Goal: Task Accomplishment & Management: Complete application form

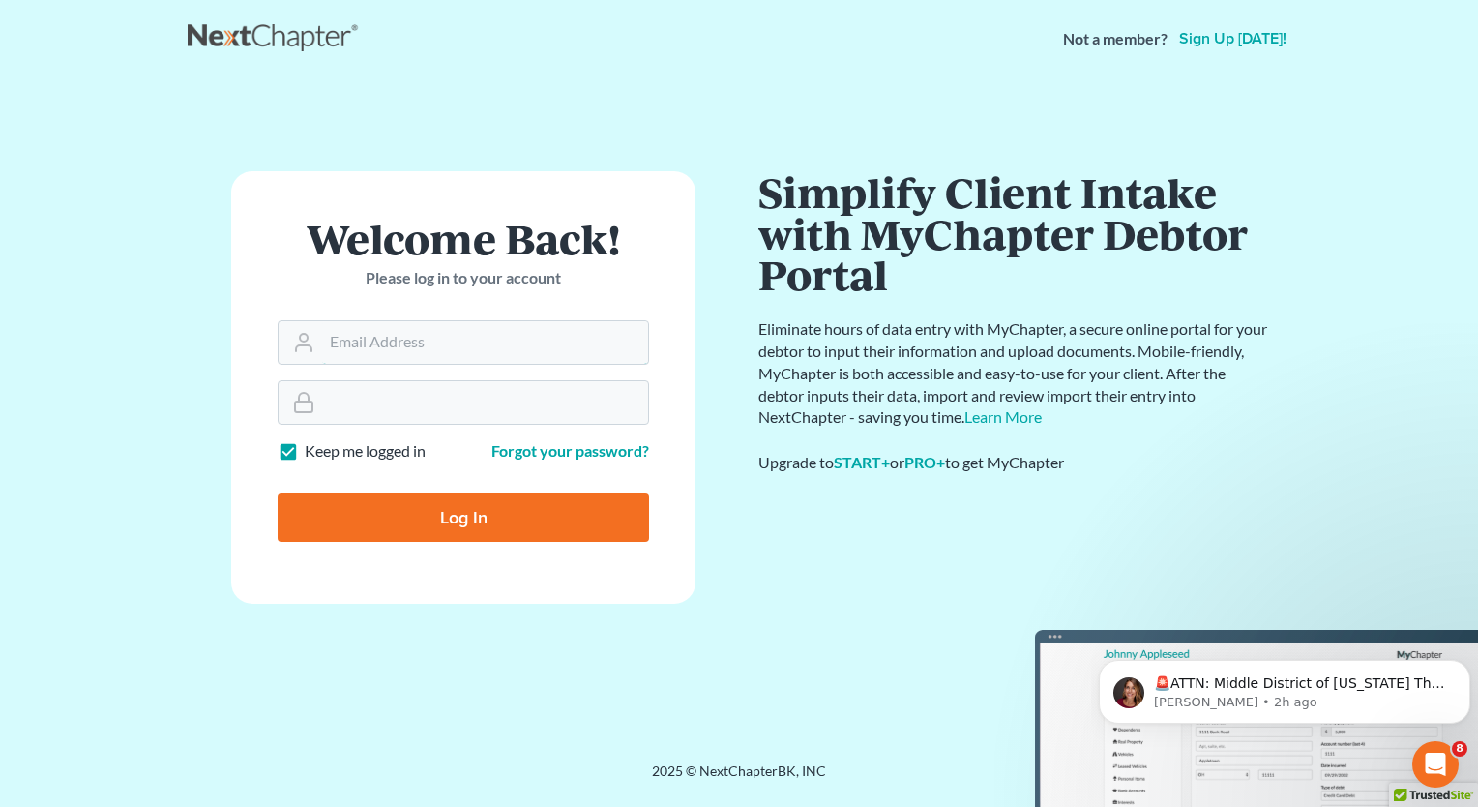
type input "[PERSON_NAME][EMAIL_ADDRESS][DOMAIN_NAME]"
click at [423, 532] on input "Log In" at bounding box center [463, 517] width 371 height 48
type input "Thinking..."
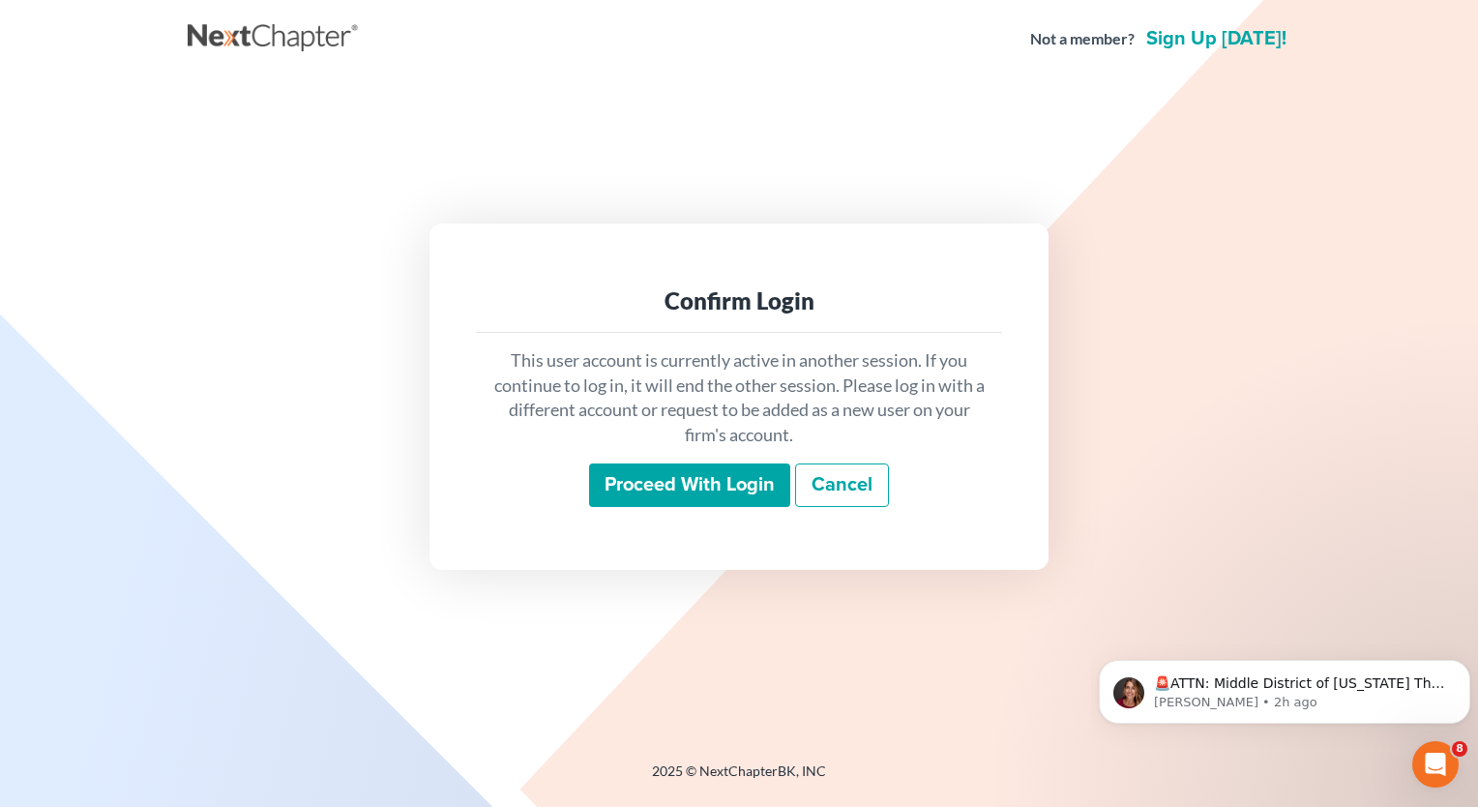
click at [712, 478] on input "Proceed with login" at bounding box center [689, 485] width 201 height 44
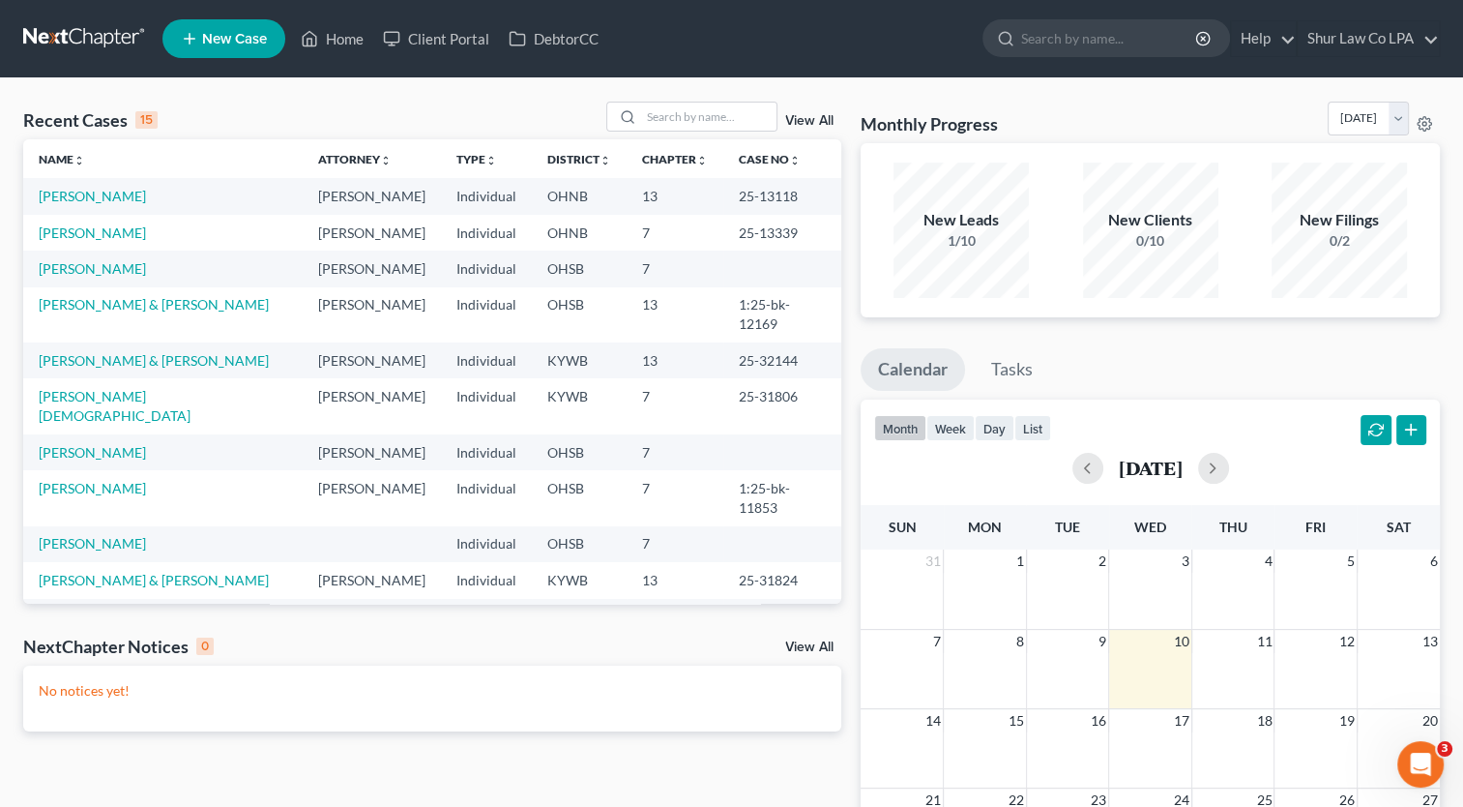
click at [251, 32] on span "New Case" at bounding box center [234, 39] width 65 height 15
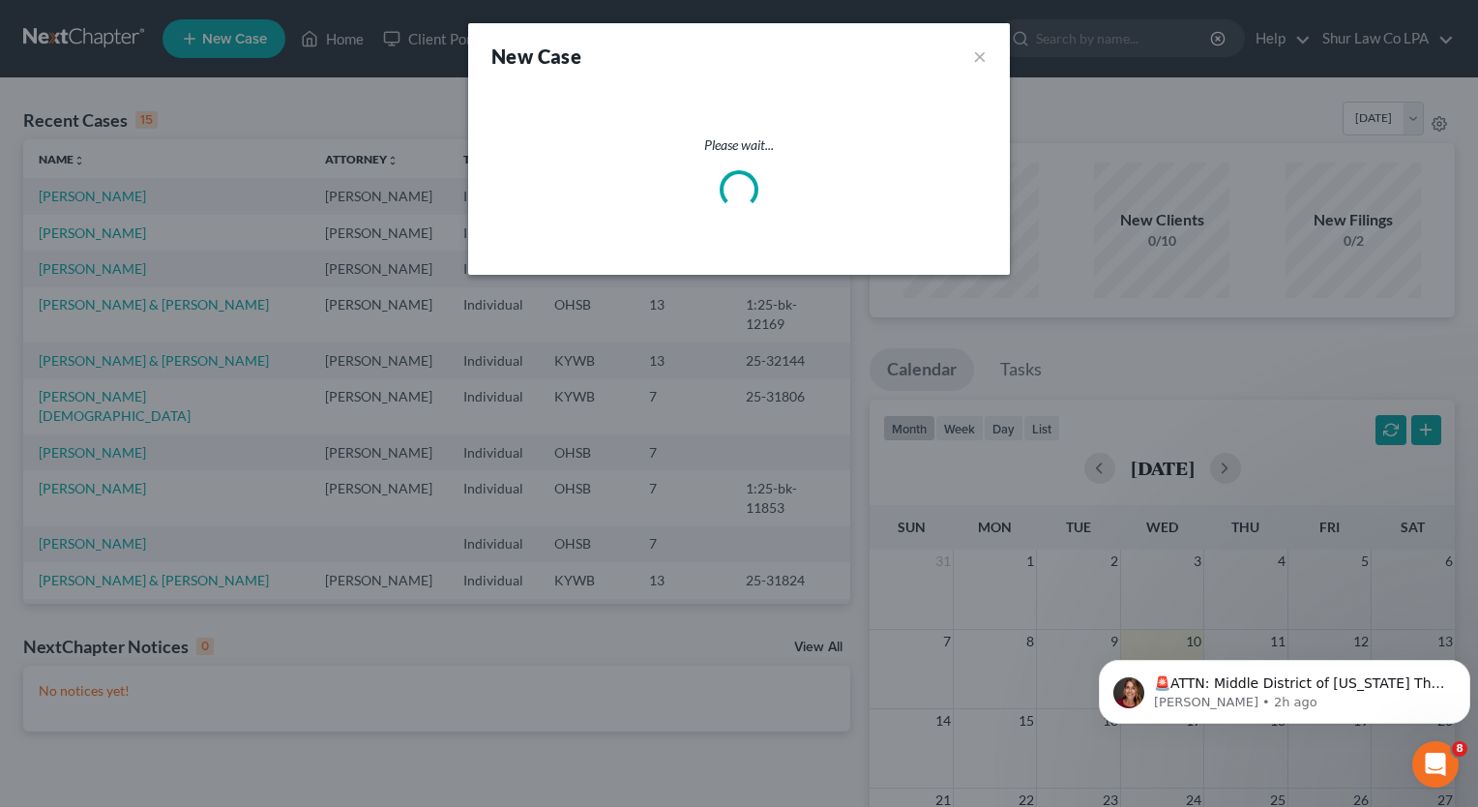
select select "62"
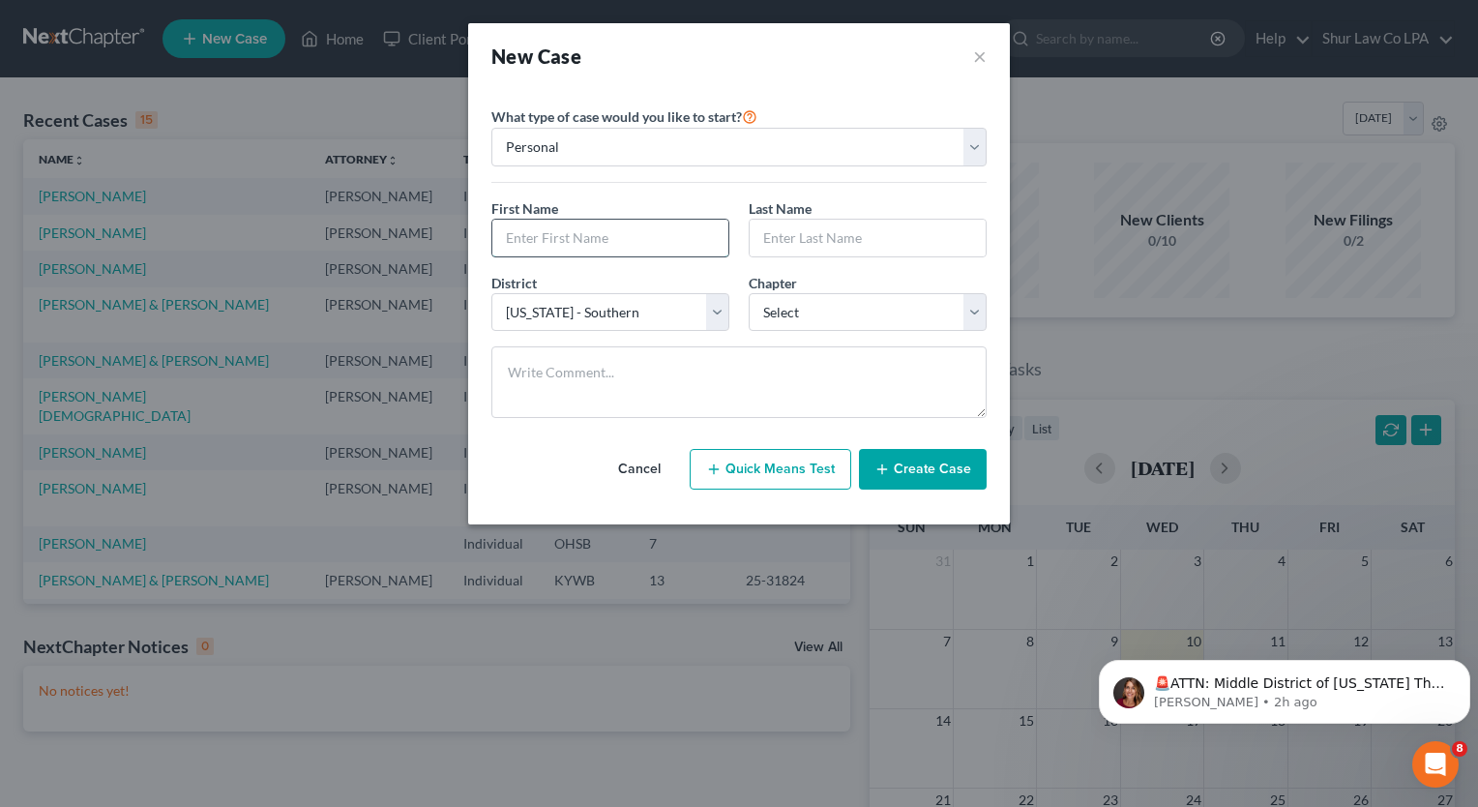
click at [677, 243] on input "text" at bounding box center [610, 238] width 236 height 37
type input "[PERSON_NAME]"
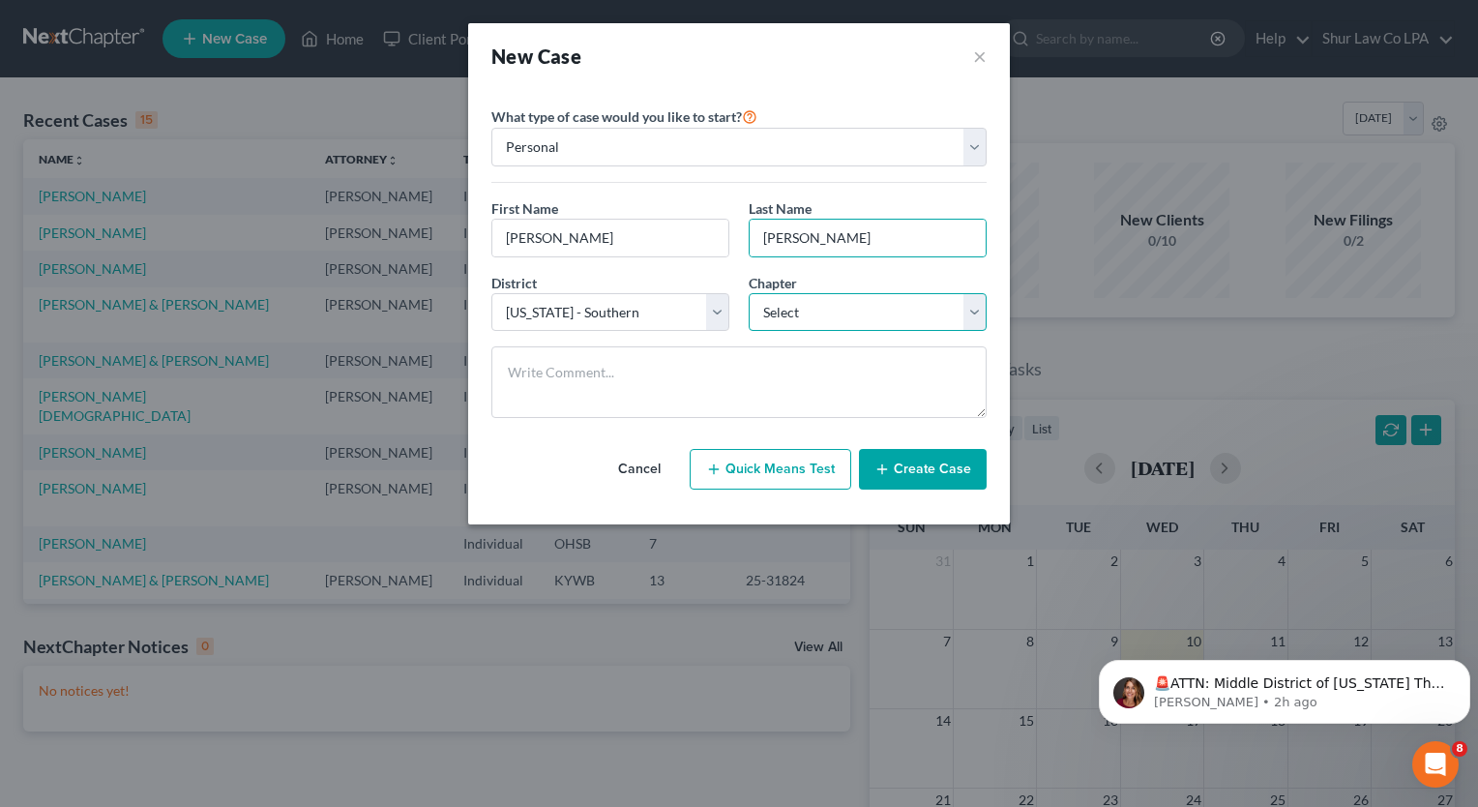
click at [828, 315] on select "Select 7 11 12 13" at bounding box center [868, 312] width 238 height 39
select select "3"
click at [749, 293] on select "Select 7 11 12 13" at bounding box center [868, 312] width 238 height 39
click at [896, 474] on button "Create Case" at bounding box center [923, 469] width 128 height 41
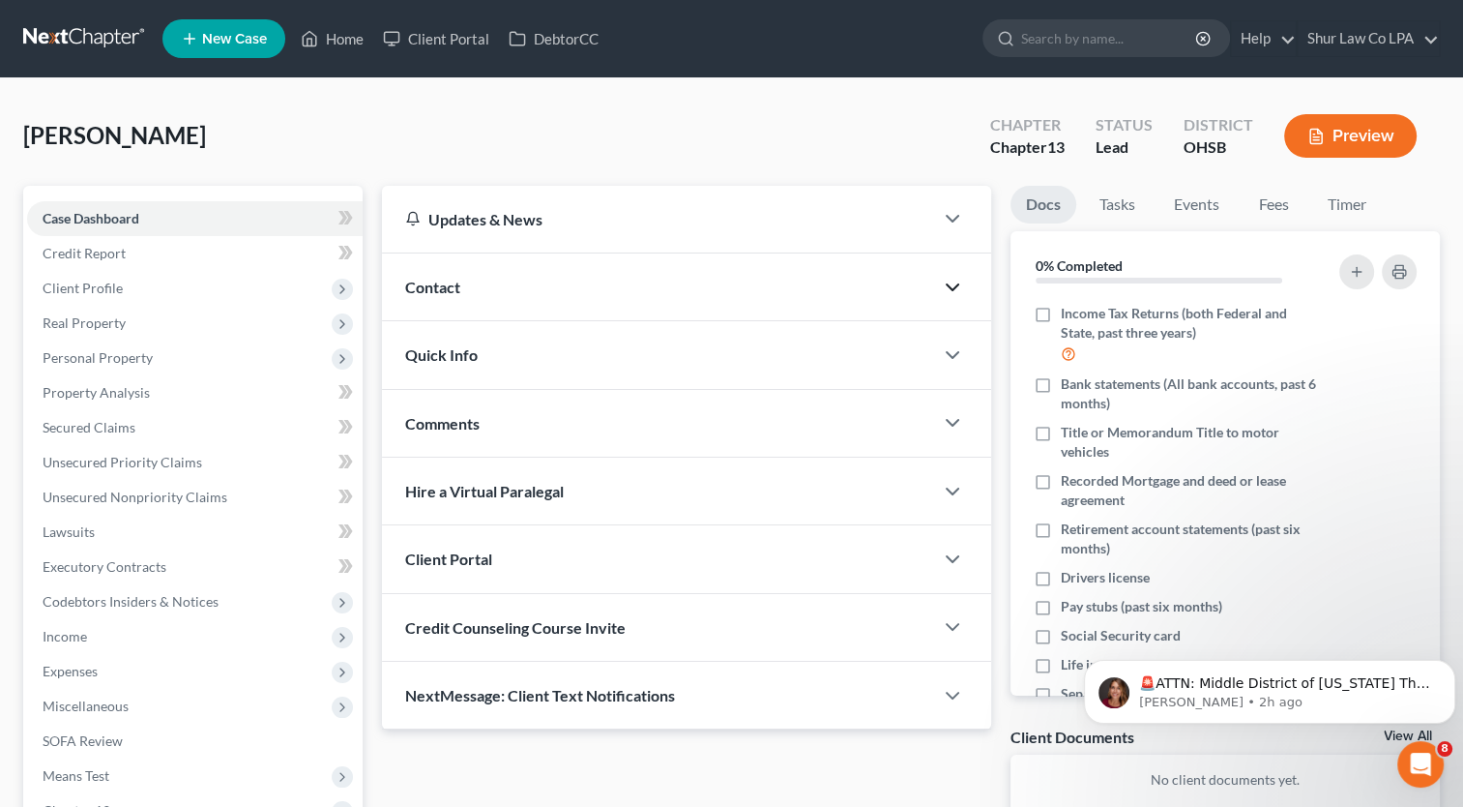
click at [956, 283] on icon "button" at bounding box center [952, 287] width 23 height 23
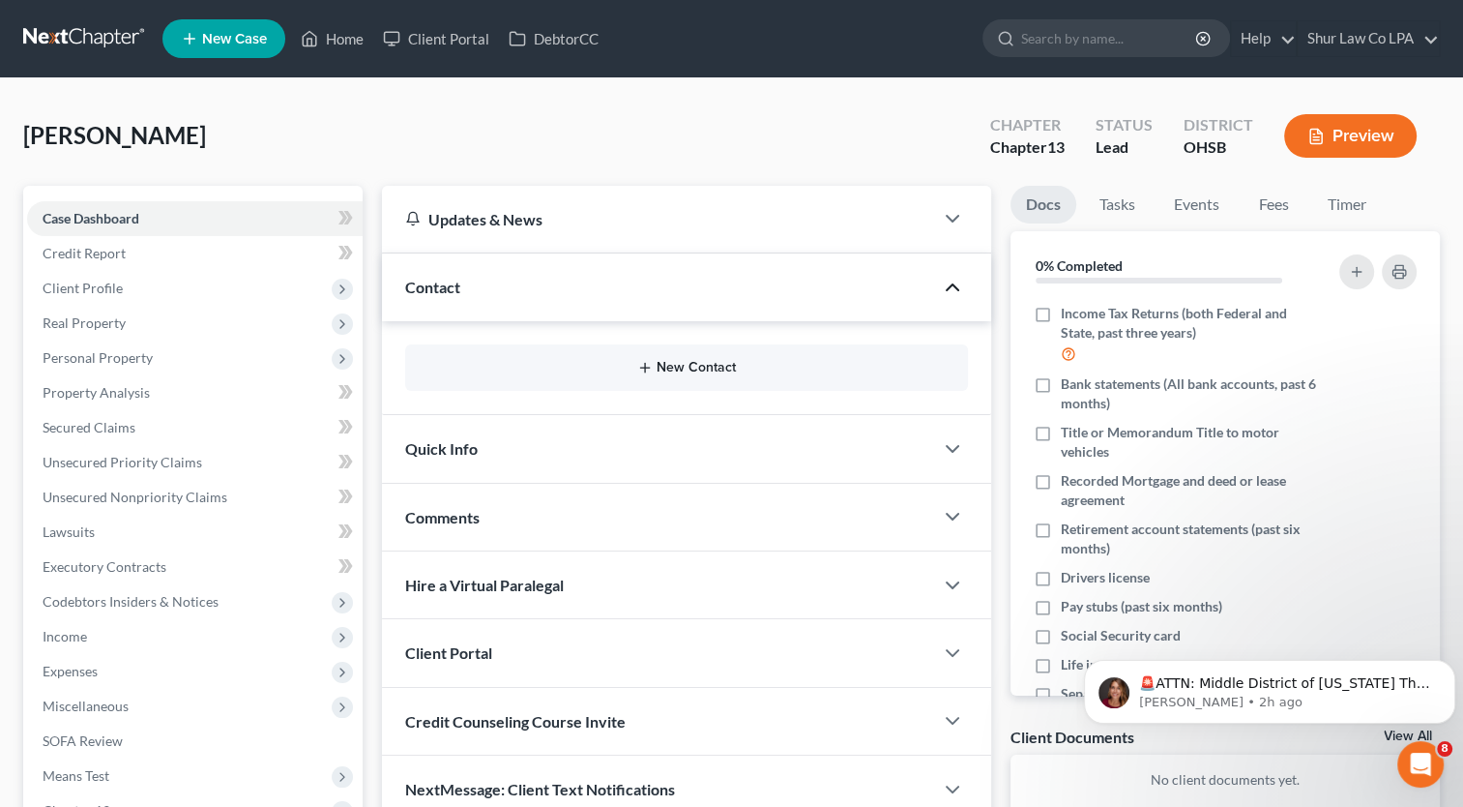
click at [723, 367] on button "New Contact" at bounding box center [687, 367] width 532 height 15
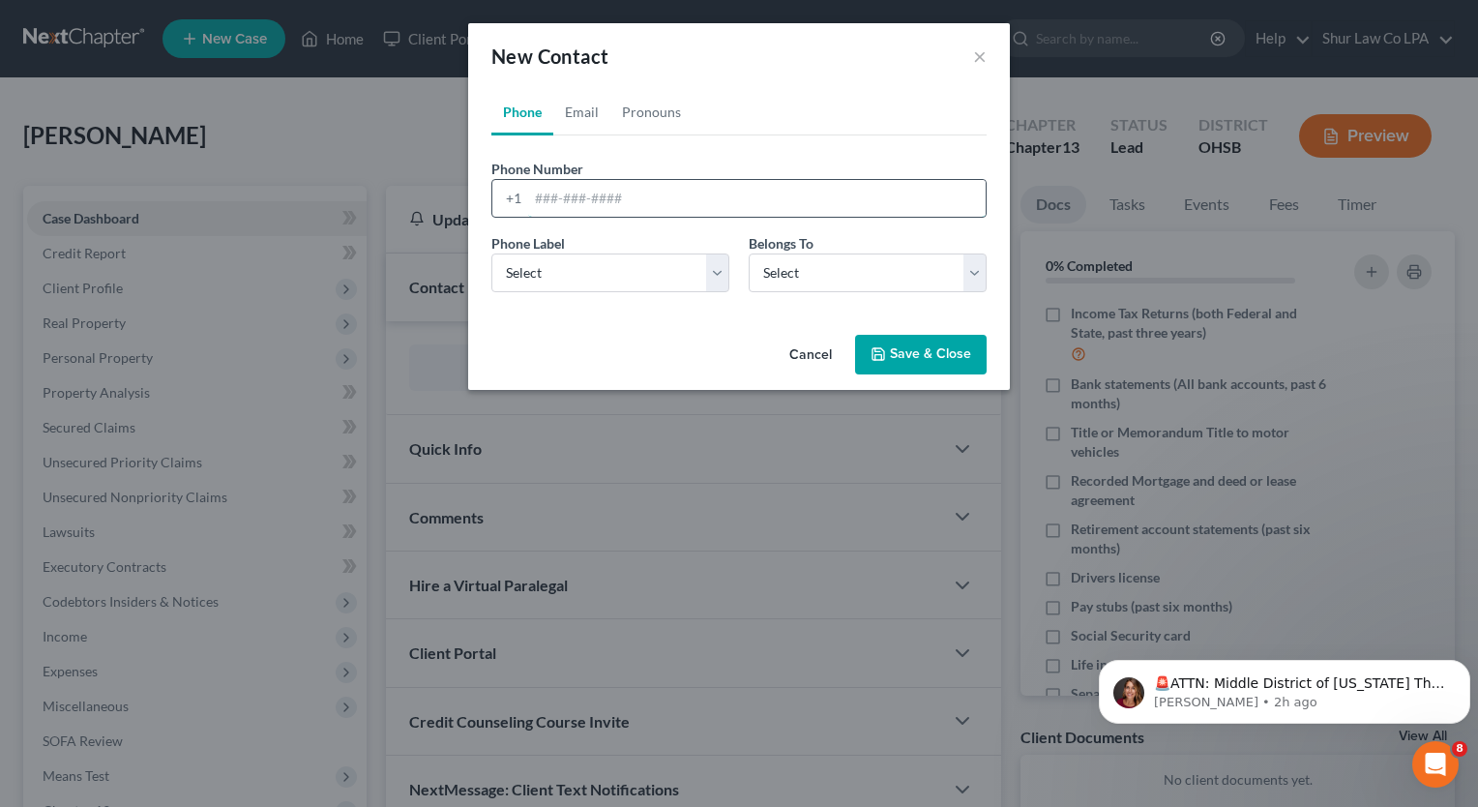
click at [615, 202] on input "tel" at bounding box center [757, 198] width 458 height 37
paste input "[PHONE_NUMBER]"
type input "[PHONE_NUMBER]"
click at [717, 277] on select "Select Mobile Home Work Other" at bounding box center [610, 272] width 238 height 39
select select "0"
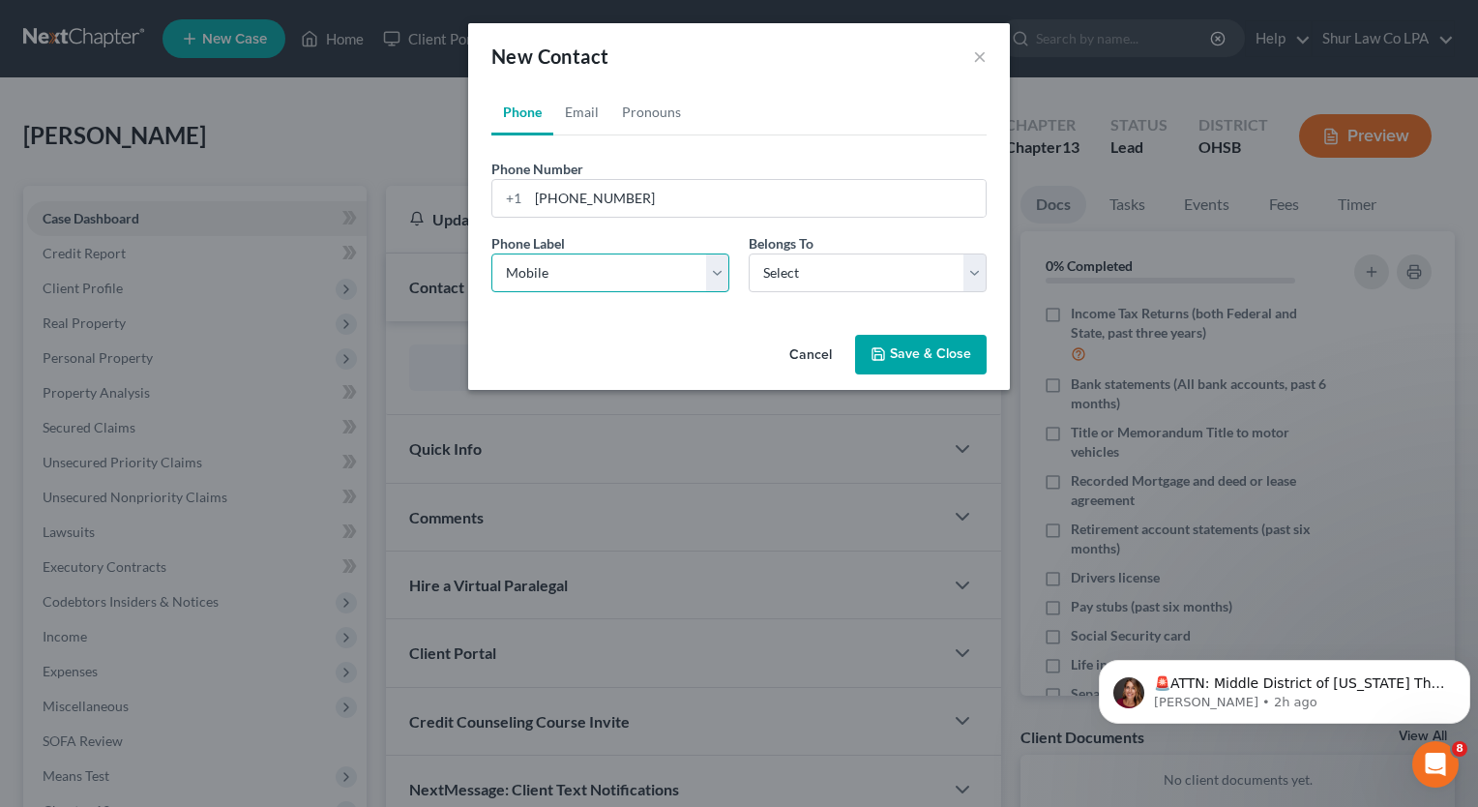
click at [491, 253] on select "Select Mobile Home Work Other" at bounding box center [610, 272] width 238 height 39
click at [765, 277] on select "Select Client Other" at bounding box center [868, 272] width 238 height 39
select select "0"
click at [749, 253] on select "Select Client Other" at bounding box center [868, 272] width 238 height 39
select select "0"
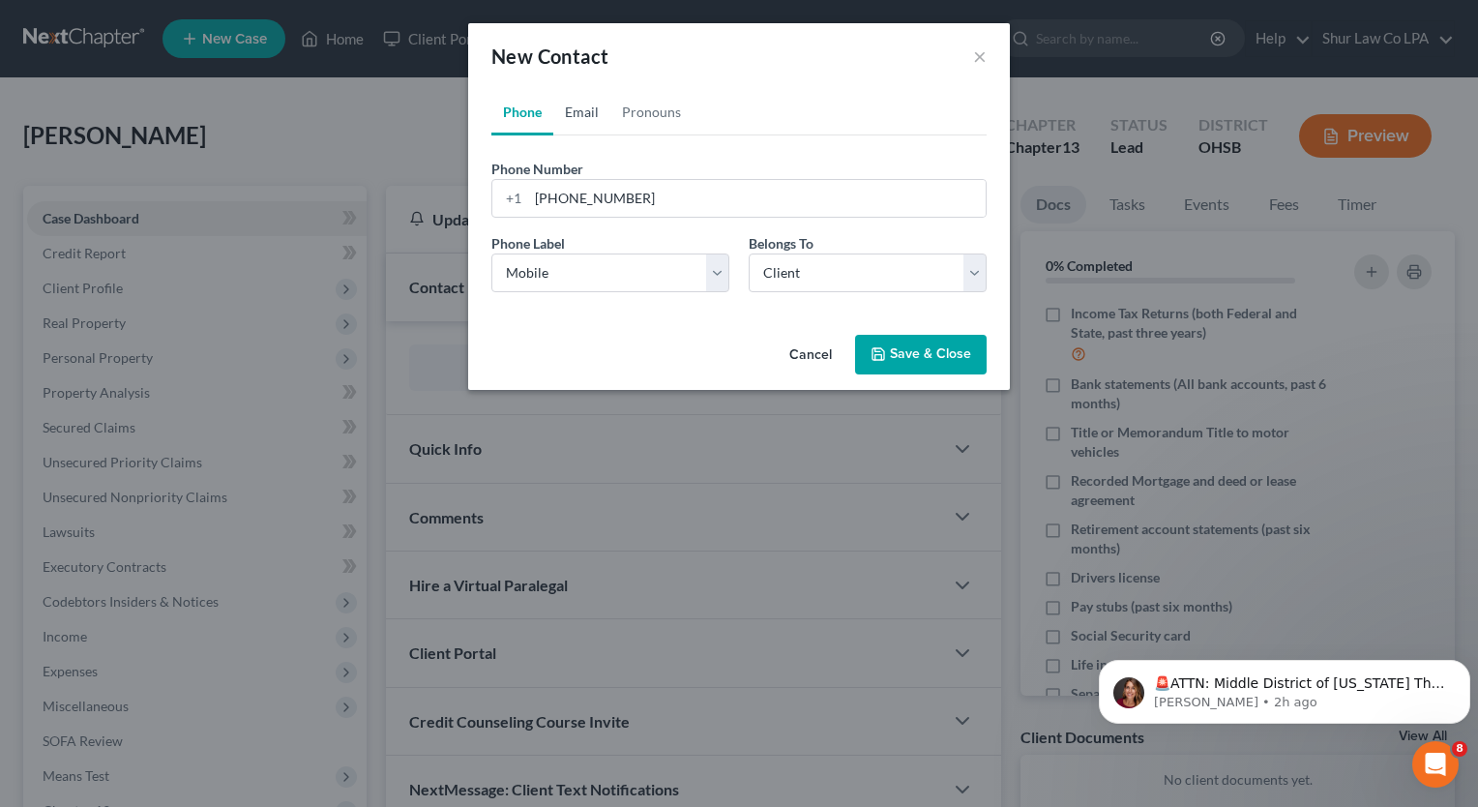
click at [571, 108] on link "Email" at bounding box center [581, 112] width 57 height 46
click at [723, 195] on input "email" at bounding box center [757, 198] width 458 height 37
paste input "[EMAIL_ADDRESS][DOMAIN_NAME]"
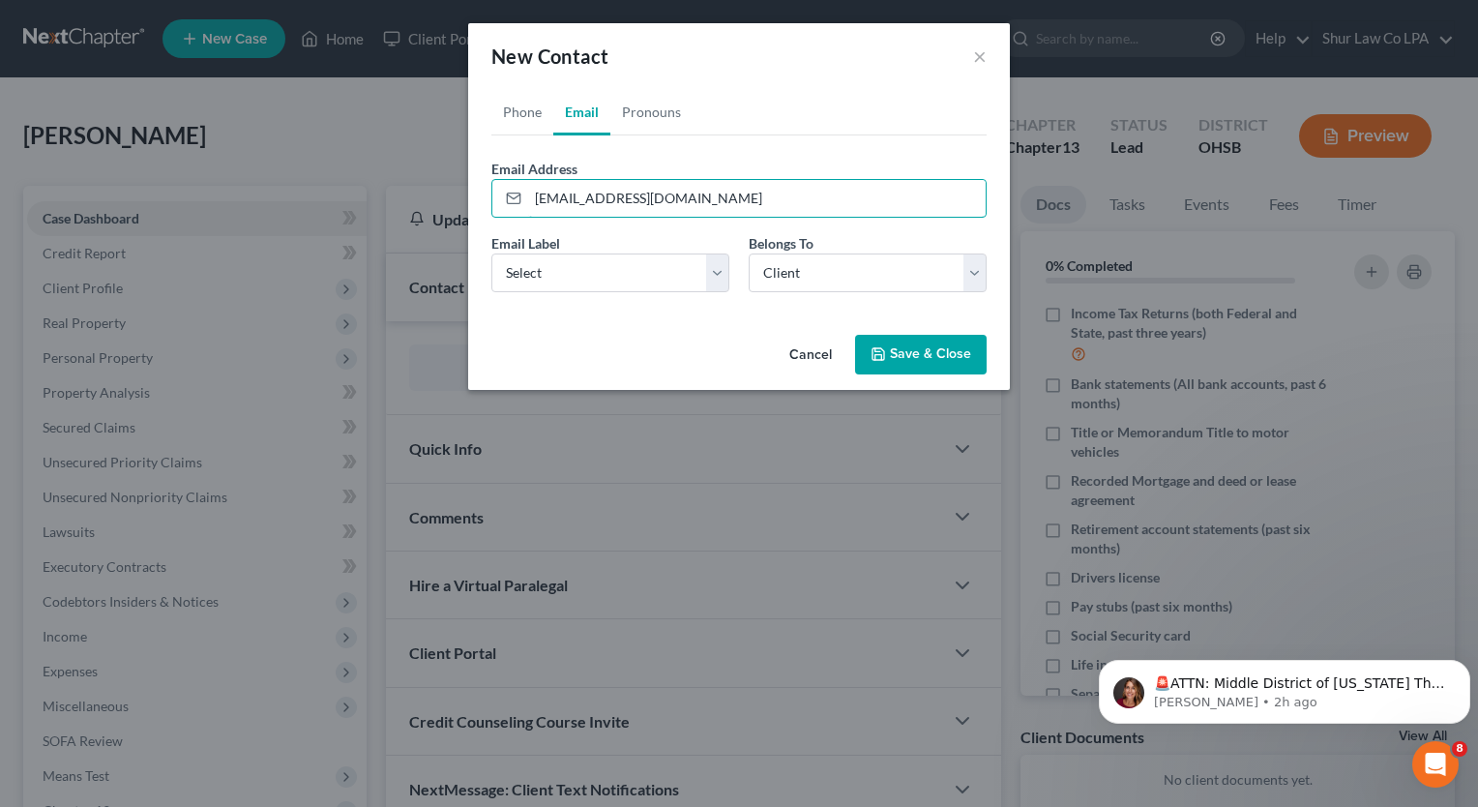
type input "[EMAIL_ADDRESS][DOMAIN_NAME]"
click at [785, 113] on ul "Phone Email Pronouns" at bounding box center [738, 112] width 495 height 46
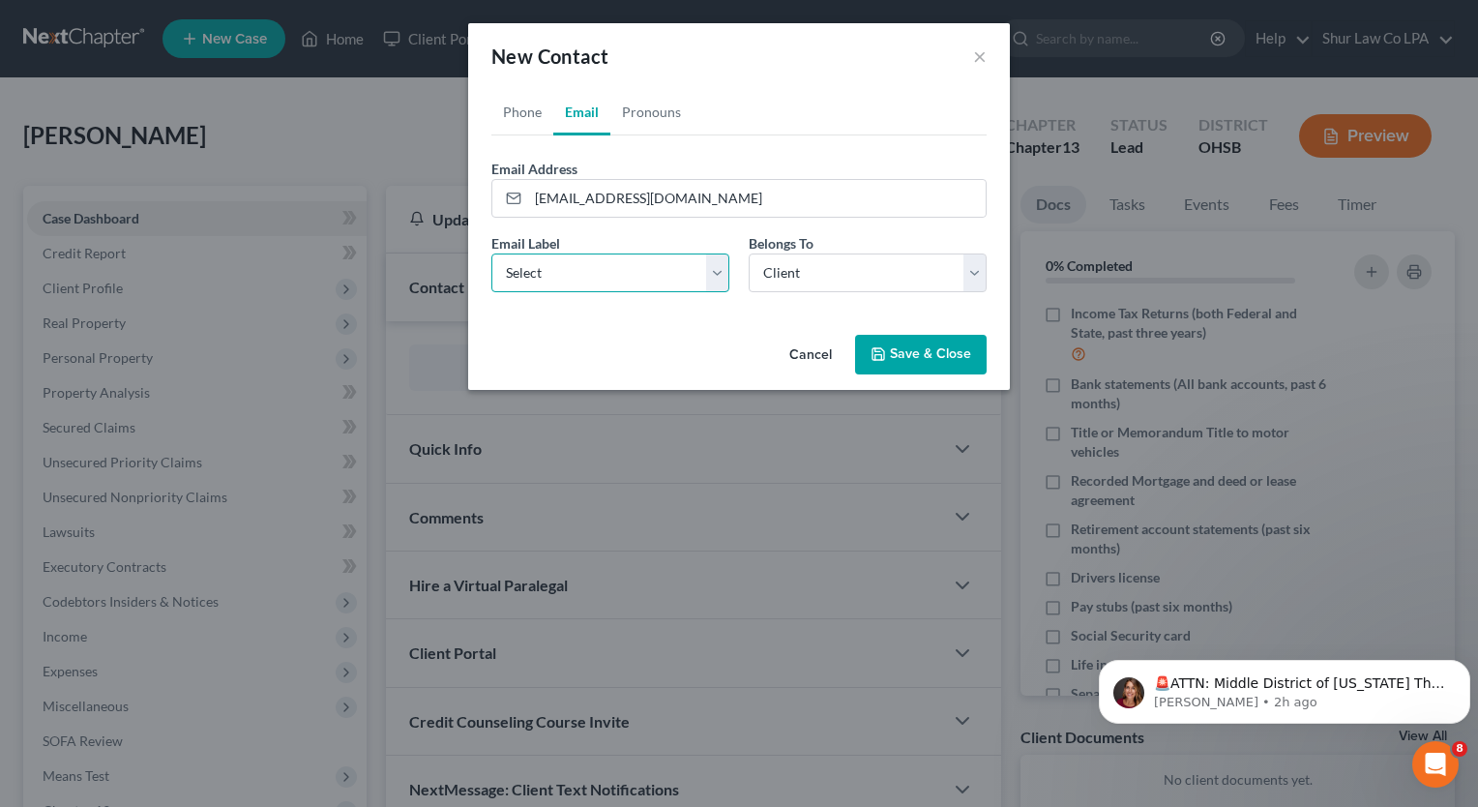
click at [714, 270] on select "Select Home Work Other" at bounding box center [610, 272] width 238 height 39
select select "0"
click at [491, 253] on select "Select Home Work Other" at bounding box center [610, 272] width 238 height 39
click at [925, 361] on button "Save & Close" at bounding box center [921, 355] width 132 height 41
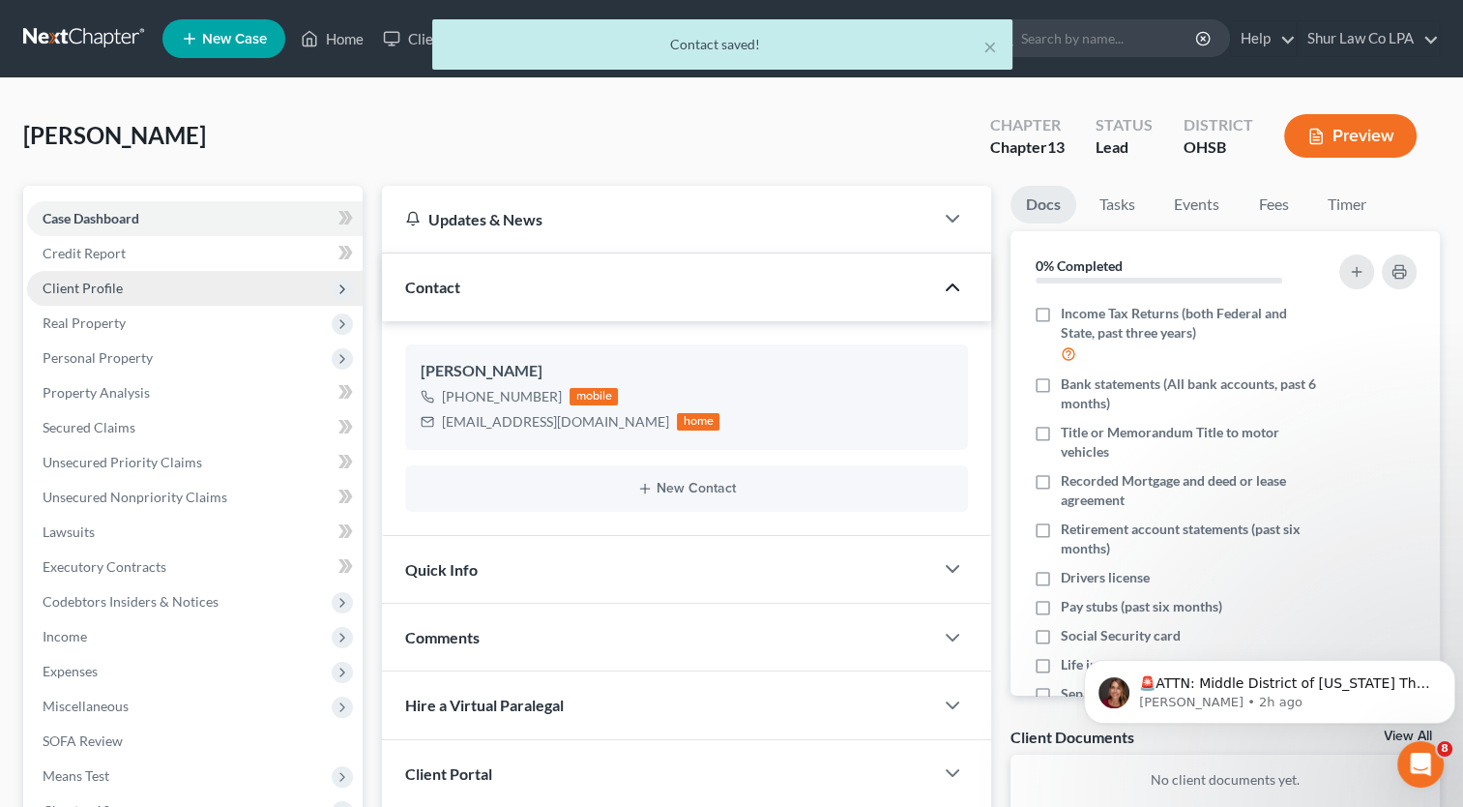
click at [103, 283] on span "Client Profile" at bounding box center [83, 288] width 80 height 16
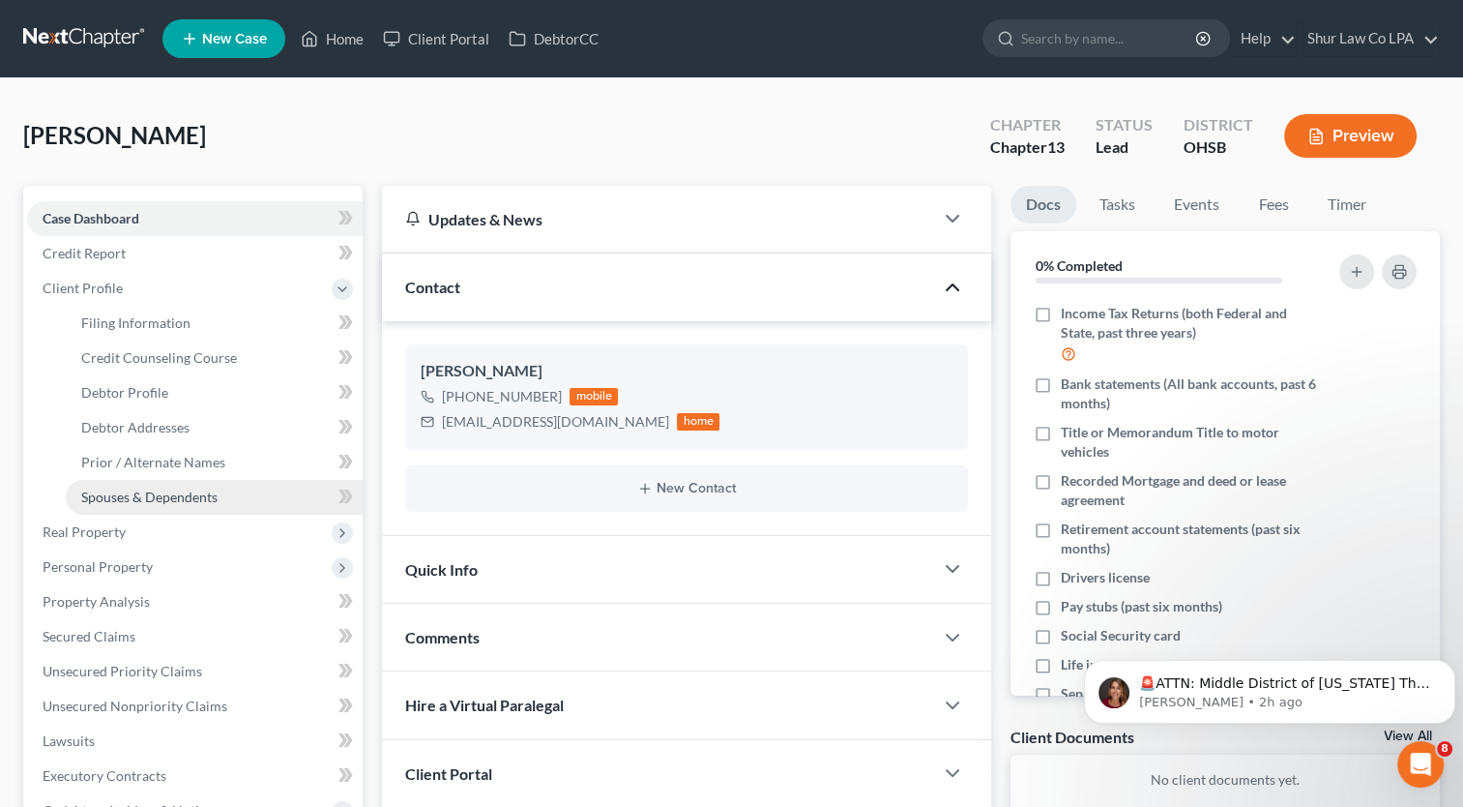
click at [189, 501] on span "Spouses & Dependents" at bounding box center [149, 496] width 136 height 16
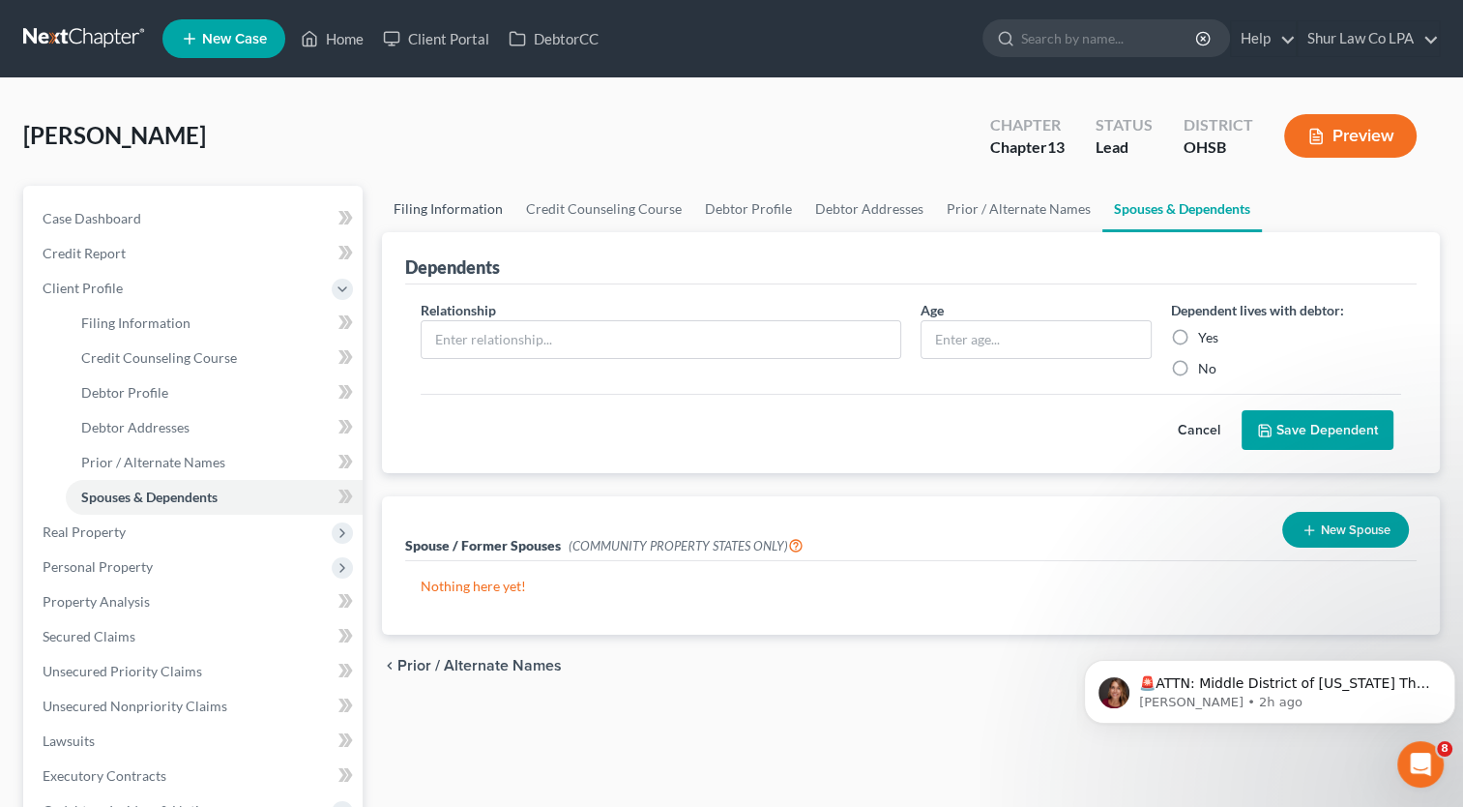
click at [486, 212] on link "Filing Information" at bounding box center [448, 209] width 133 height 46
select select "1"
select select "0"
select select "3"
select select "62"
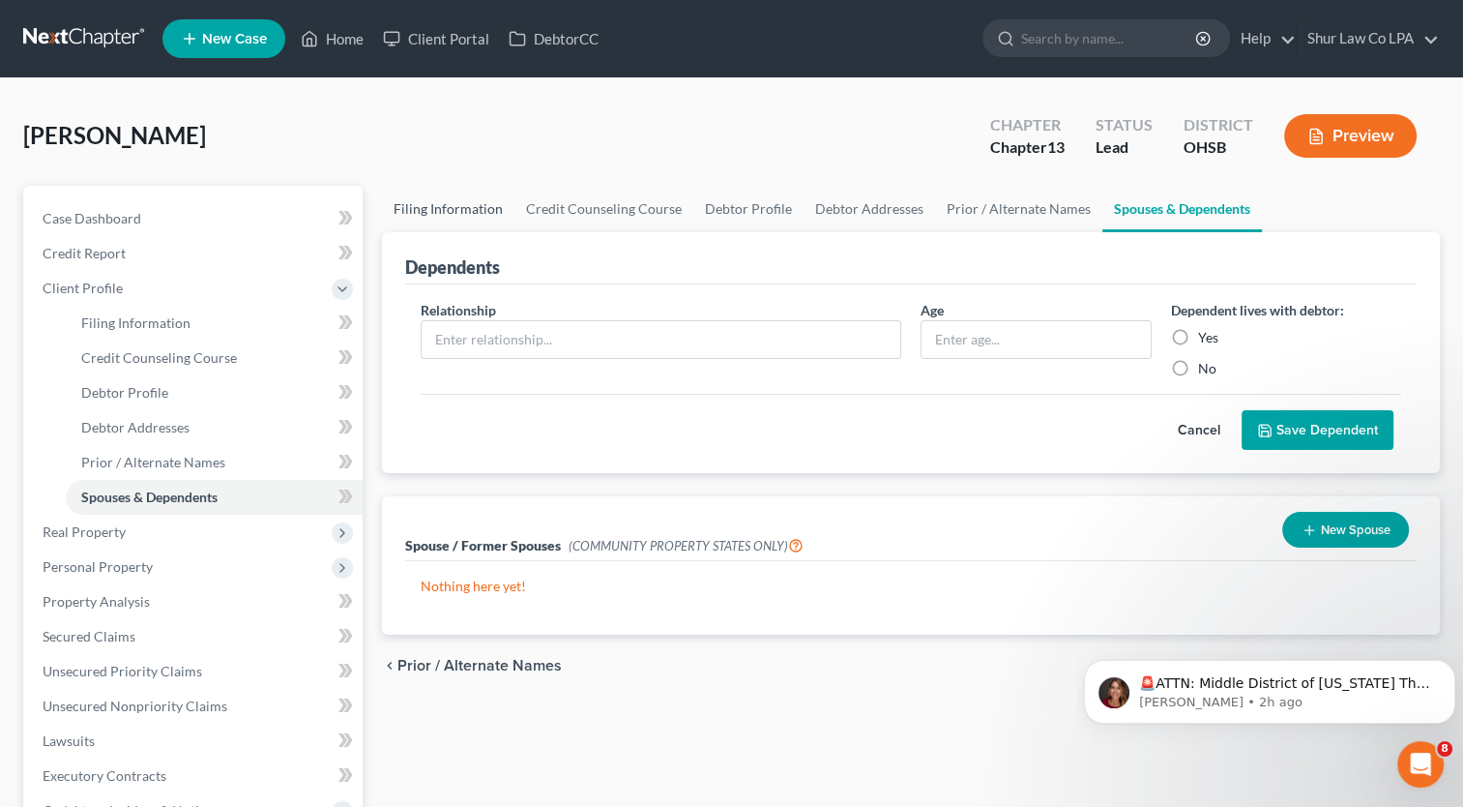
select select "36"
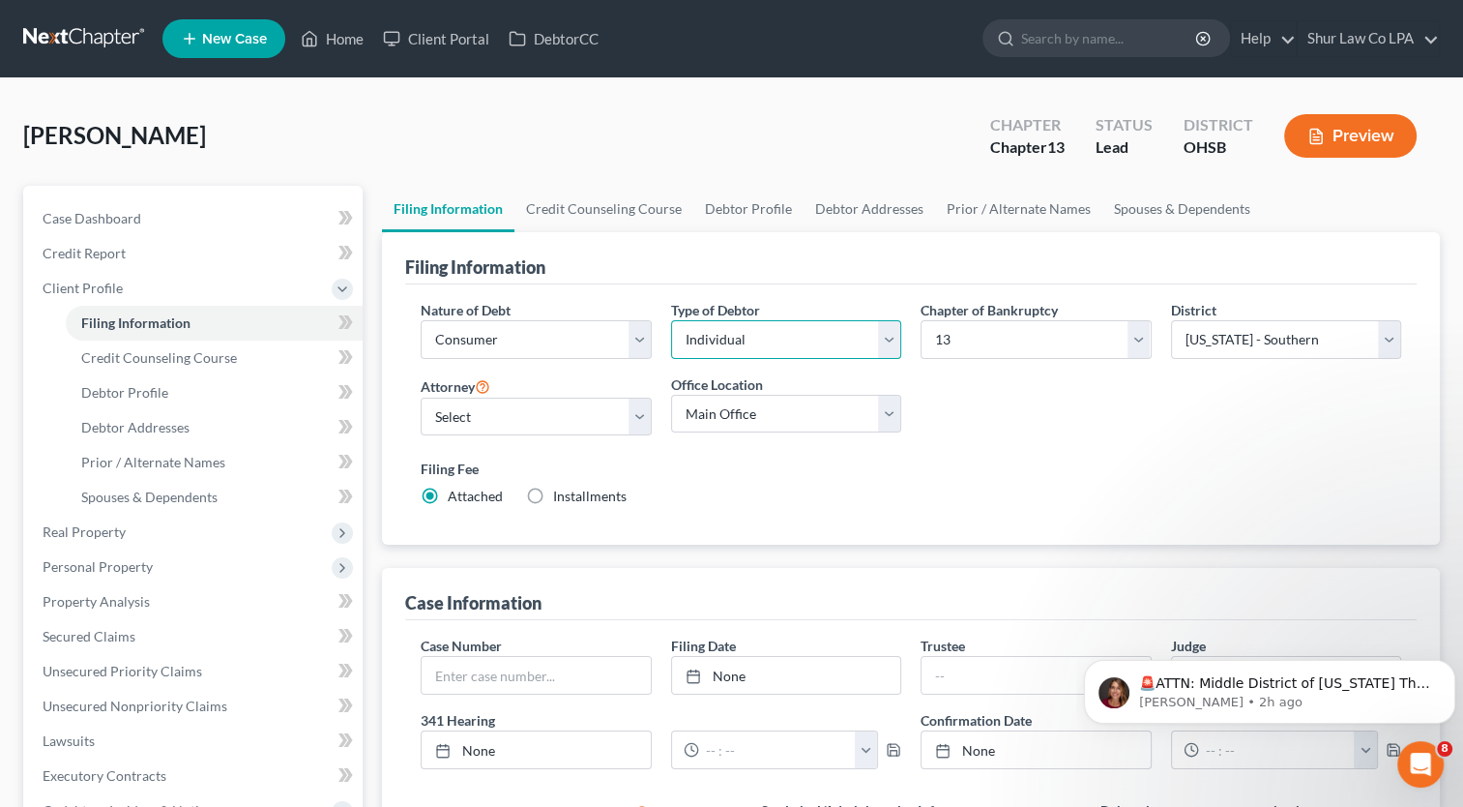
click at [883, 345] on select "Select Individual Joint" at bounding box center [786, 339] width 230 height 39
select select "1"
click at [671, 320] on select "Select Individual Joint" at bounding box center [786, 339] width 230 height 39
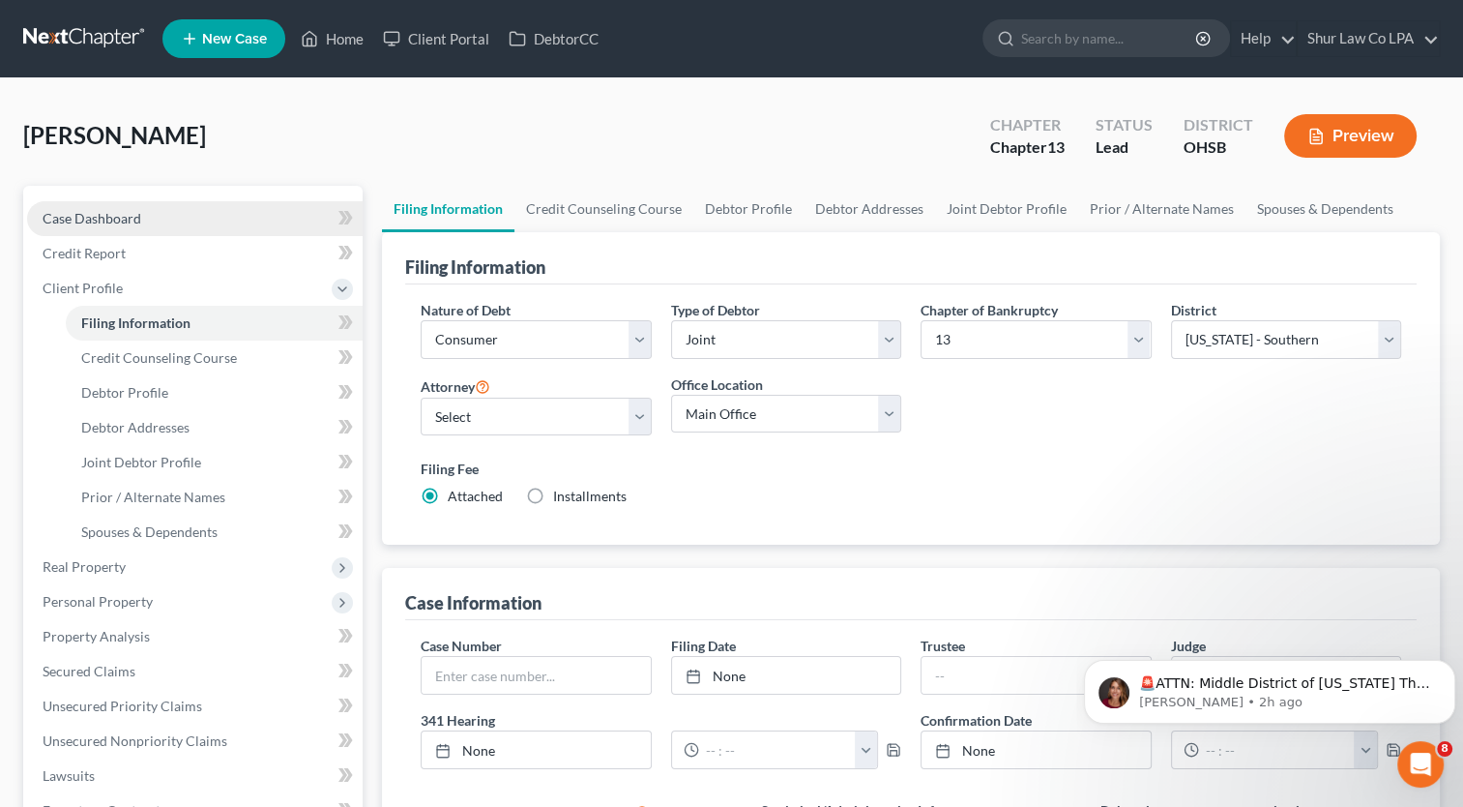
click at [143, 219] on link "Case Dashboard" at bounding box center [195, 218] width 336 height 35
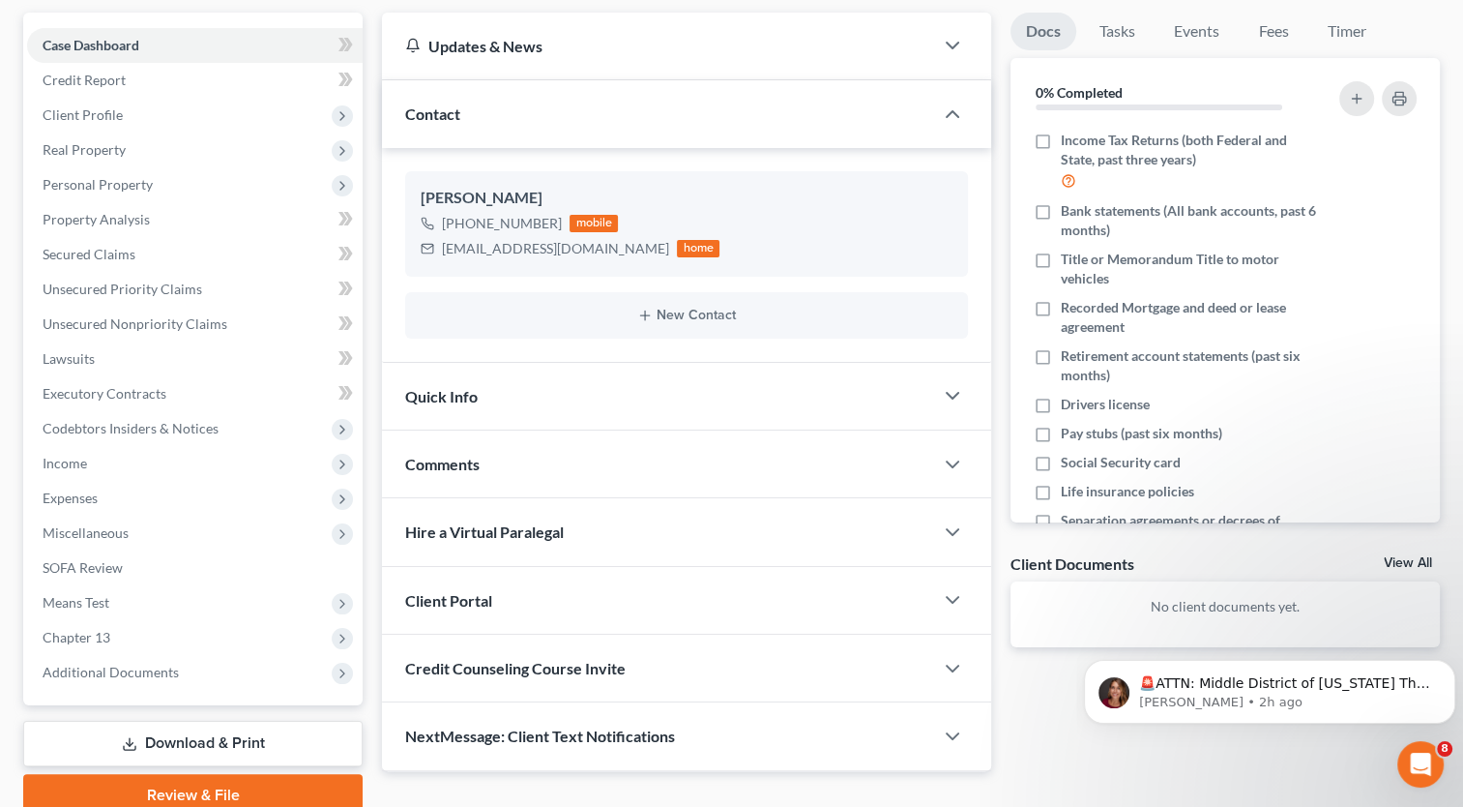
scroll to position [174, 0]
click at [955, 605] on icon "button" at bounding box center [952, 598] width 23 height 23
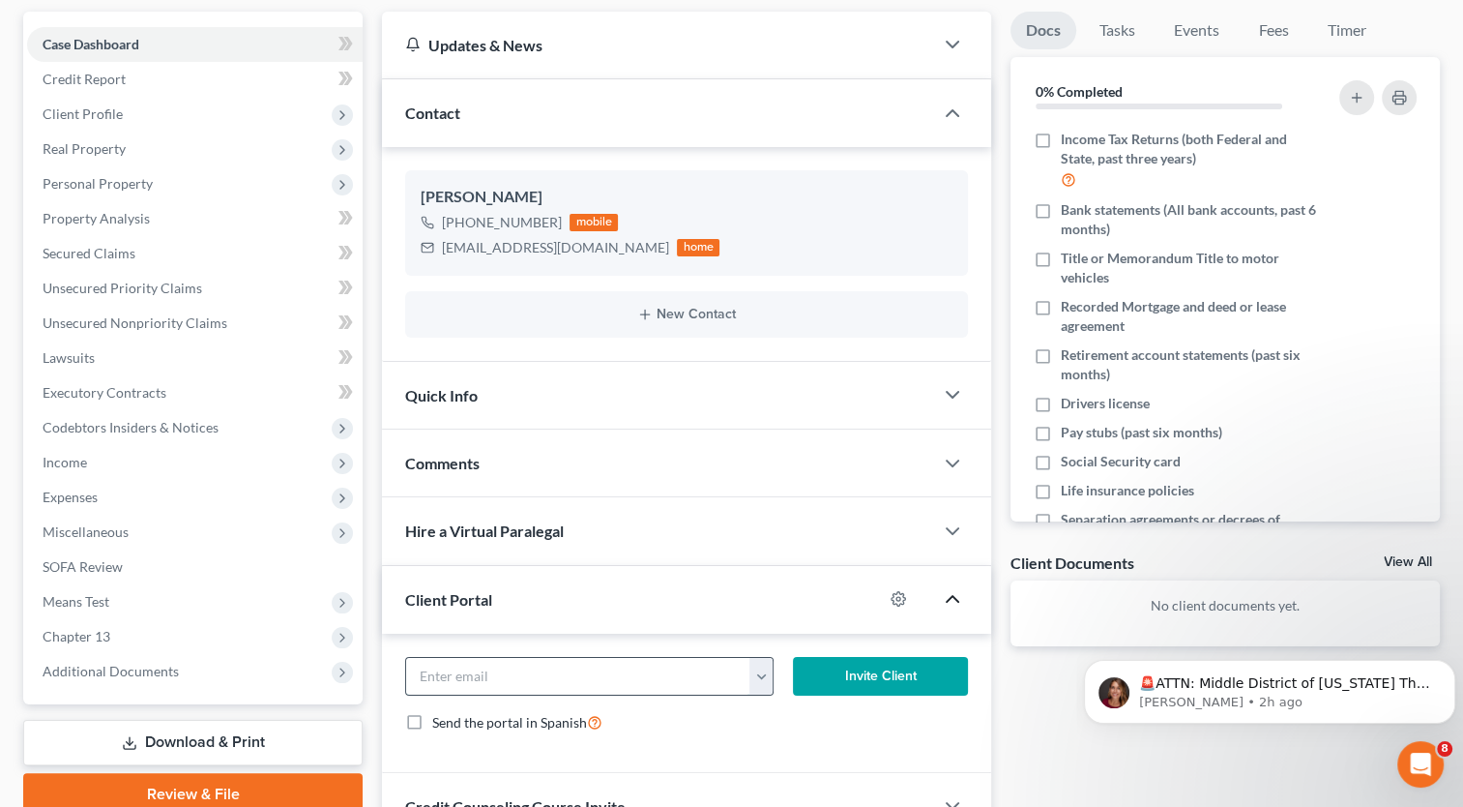
click at [674, 659] on input "email" at bounding box center [578, 676] width 344 height 37
paste input "[EMAIL_ADDRESS][DOMAIN_NAME]"
type input "[EMAIL_ADDRESS][DOMAIN_NAME]"
click at [898, 679] on button "Invite Client" at bounding box center [880, 676] width 175 height 39
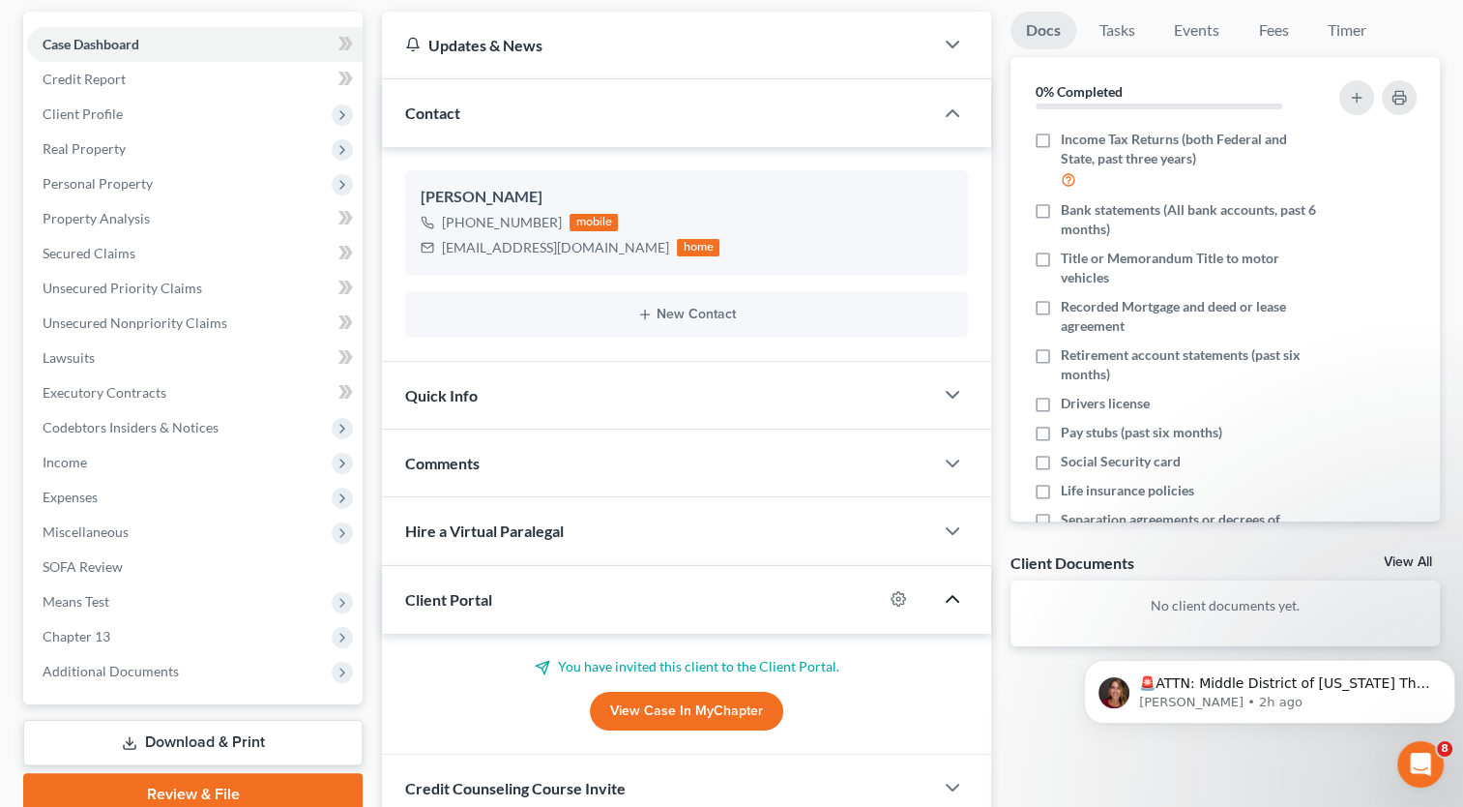
scroll to position [328, 0]
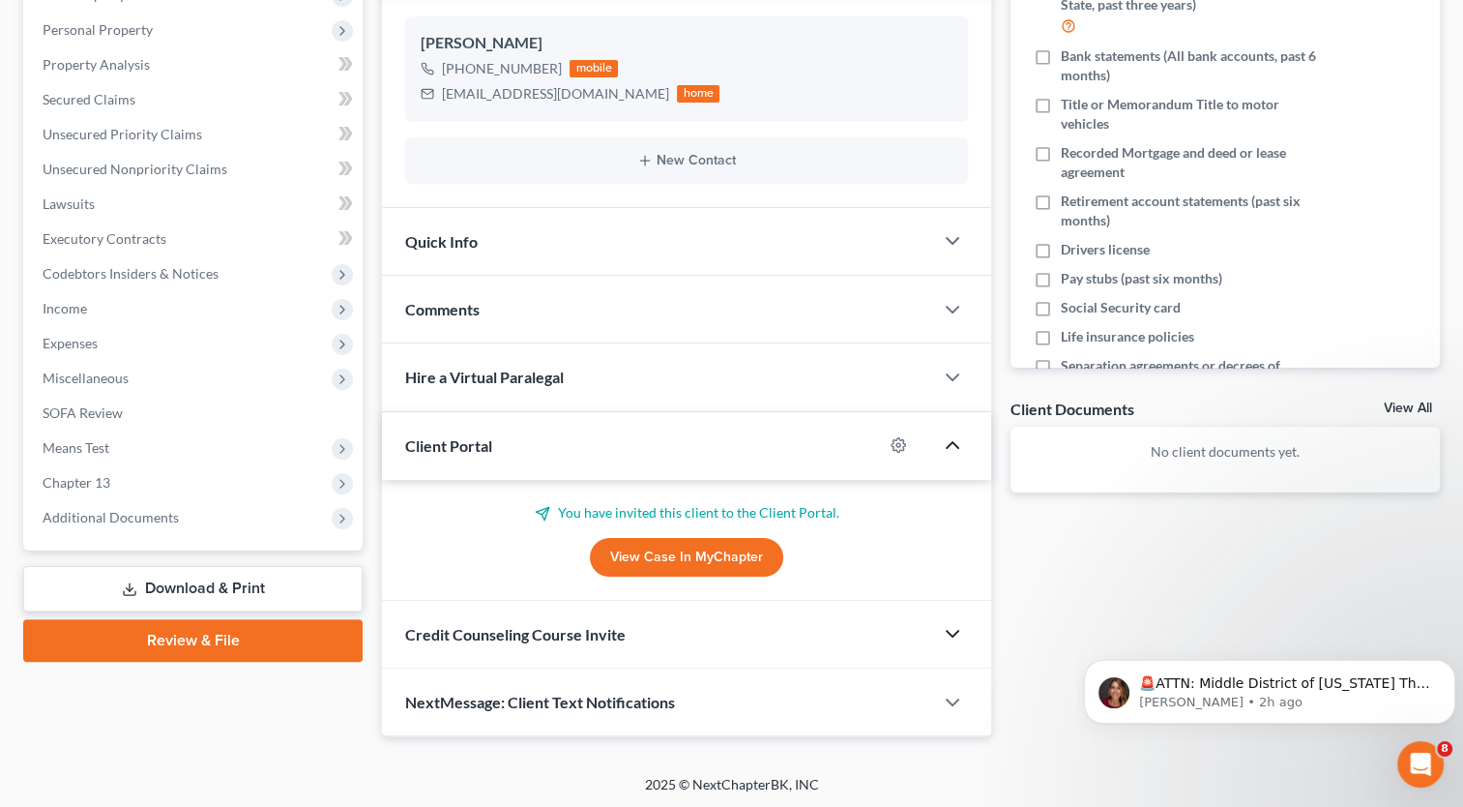
click at [945, 638] on icon "button" at bounding box center [952, 633] width 23 height 23
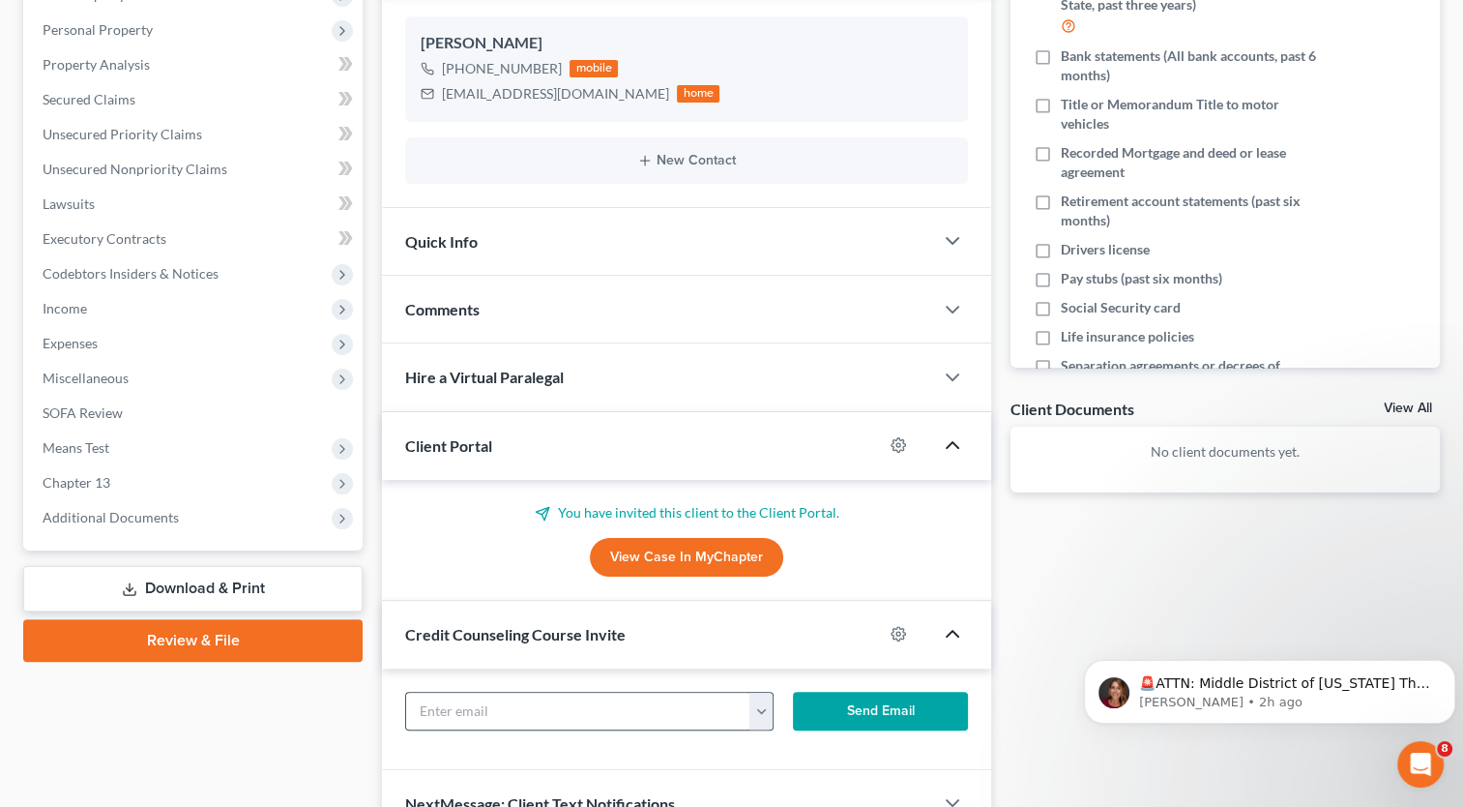
click at [680, 707] on input "text" at bounding box center [578, 711] width 344 height 37
paste input "[EMAIL_ADDRESS][DOMAIN_NAME]"
type input "[EMAIL_ADDRESS][DOMAIN_NAME]"
click at [915, 716] on button "Send Email" at bounding box center [880, 711] width 175 height 39
